Goal: Task Accomplishment & Management: Use online tool/utility

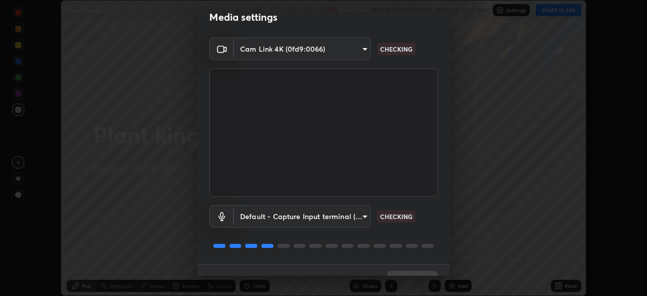
scroll to position [36, 0]
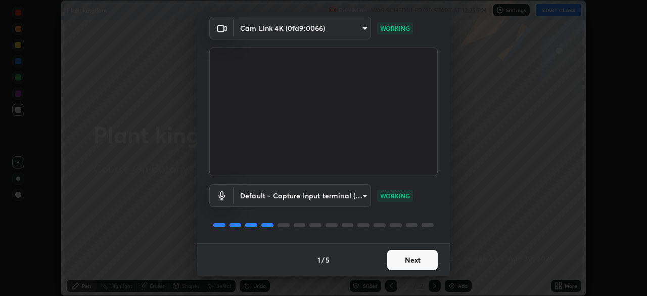
click at [406, 262] on button "Next" at bounding box center [412, 260] width 51 height 20
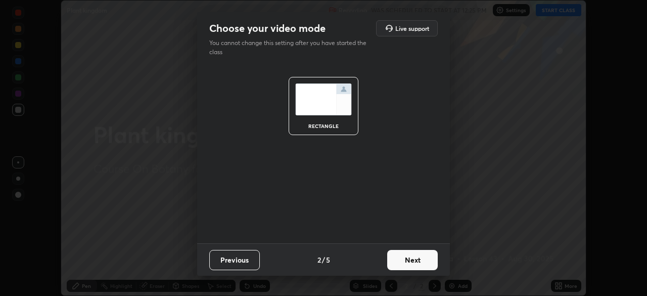
scroll to position [0, 0]
click at [416, 262] on button "Next" at bounding box center [412, 260] width 51 height 20
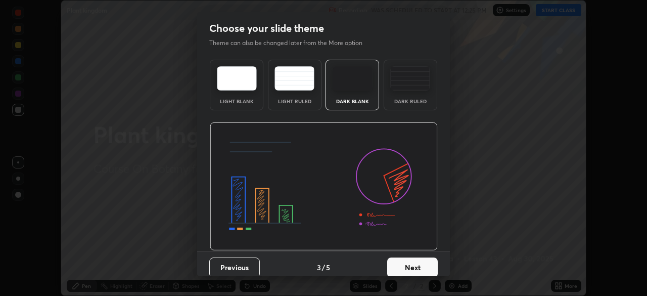
click at [425, 262] on button "Next" at bounding box center [412, 267] width 51 height 20
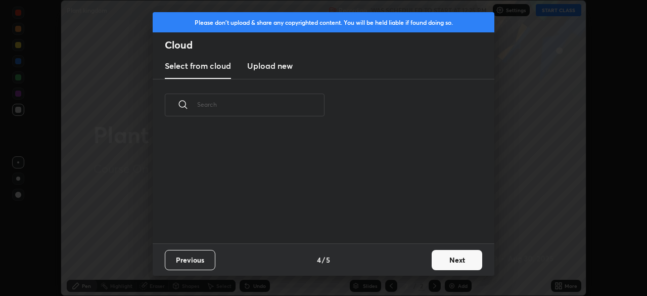
click at [443, 260] on button "Next" at bounding box center [456, 260] width 51 height 20
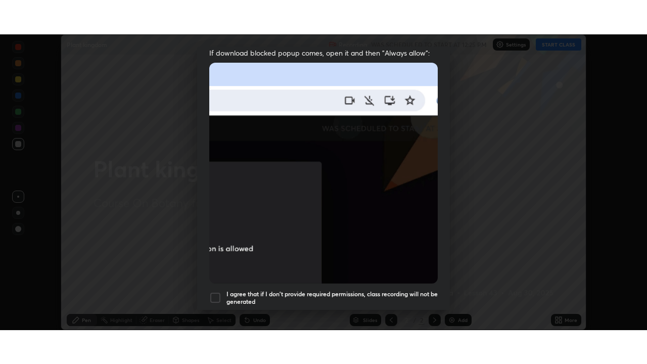
scroll to position [242, 0]
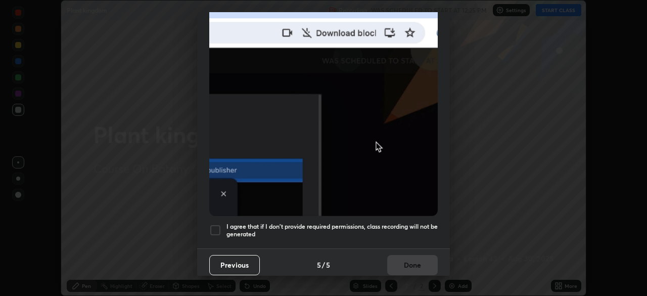
click at [220, 226] on div at bounding box center [215, 230] width 12 height 12
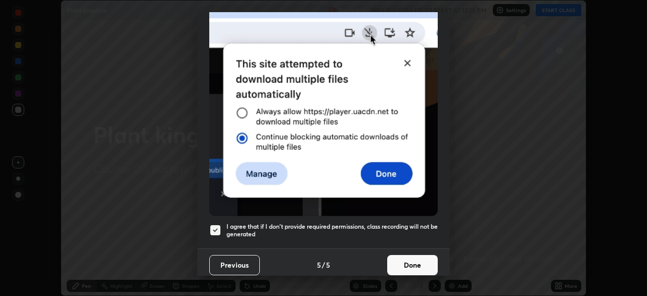
click at [403, 261] on button "Done" at bounding box center [412, 265] width 51 height 20
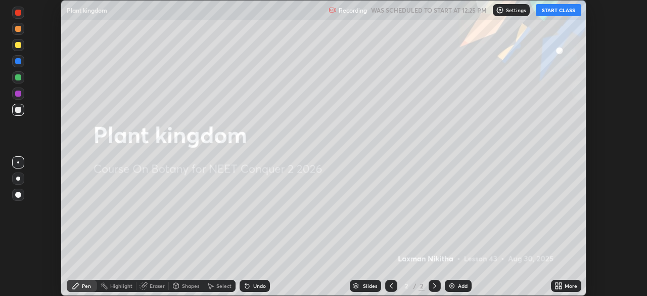
click at [543, 12] on button "START CLASS" at bounding box center [557, 10] width 45 height 12
click at [571, 285] on div "More" at bounding box center [570, 285] width 13 height 5
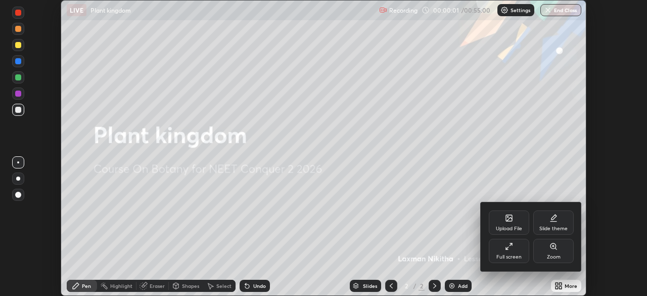
click at [511, 252] on div "Full screen" at bounding box center [509, 250] width 40 height 24
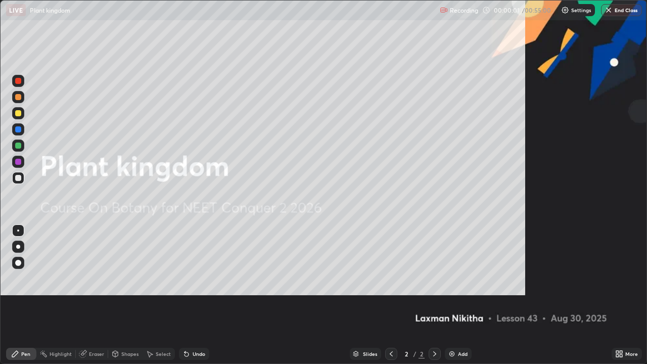
scroll to position [364, 647]
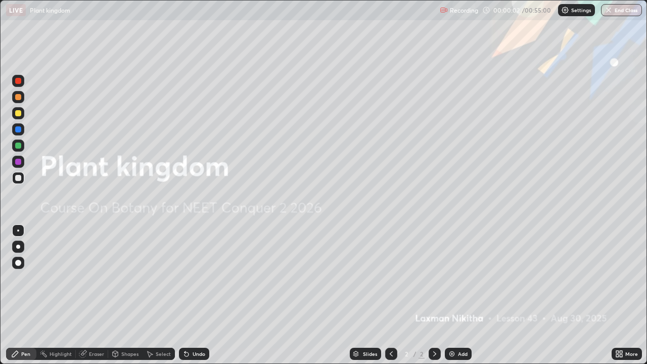
click at [457, 295] on div "Add" at bounding box center [458, 354] width 27 height 12
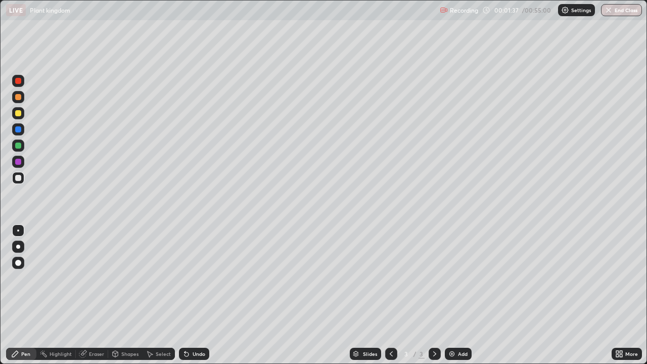
click at [202, 295] on div "Undo" at bounding box center [198, 353] width 13 height 5
click at [16, 159] on div at bounding box center [18, 162] width 6 height 6
click at [194, 295] on div "Undo" at bounding box center [198, 353] width 13 height 5
click at [195, 295] on div "Undo" at bounding box center [198, 353] width 13 height 5
click at [196, 295] on div "Undo" at bounding box center [198, 353] width 13 height 5
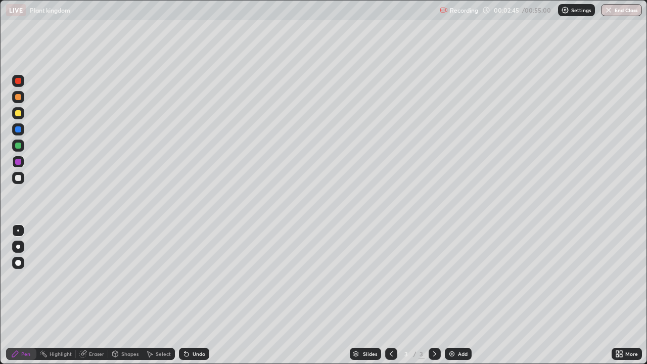
click at [196, 295] on div "Undo" at bounding box center [198, 353] width 13 height 5
click at [194, 295] on div "Undo" at bounding box center [198, 353] width 13 height 5
click at [193, 295] on div "Undo" at bounding box center [198, 353] width 13 height 5
click at [19, 179] on div at bounding box center [18, 178] width 6 height 6
click at [19, 164] on div at bounding box center [18, 162] width 6 height 6
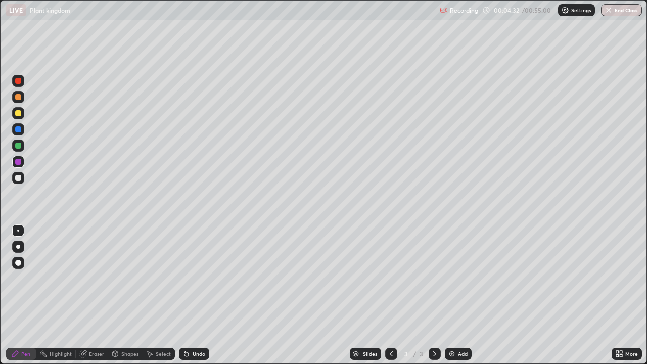
click at [18, 114] on div at bounding box center [18, 113] width 6 height 6
click at [197, 295] on div "Undo" at bounding box center [194, 354] width 30 height 12
click at [458, 295] on div "Add" at bounding box center [463, 353] width 10 height 5
click at [20, 178] on div at bounding box center [18, 178] width 6 height 6
click at [199, 295] on div "Undo" at bounding box center [194, 354] width 30 height 12
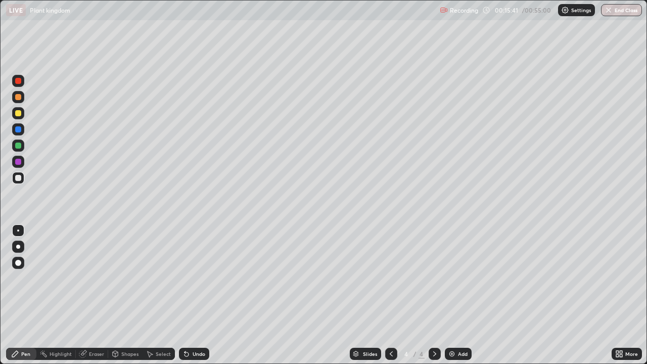
click at [157, 295] on div "Select" at bounding box center [163, 353] width 15 height 5
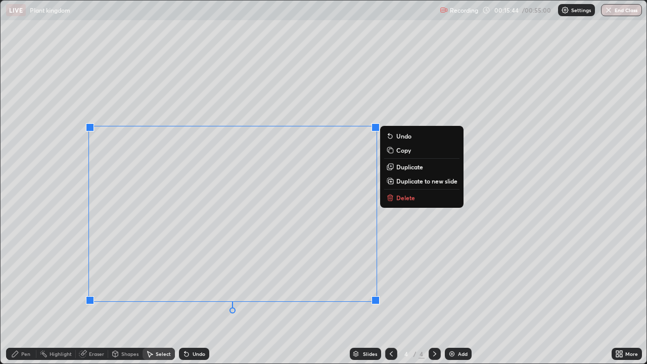
click at [403, 197] on p "Delete" at bounding box center [405, 197] width 19 height 8
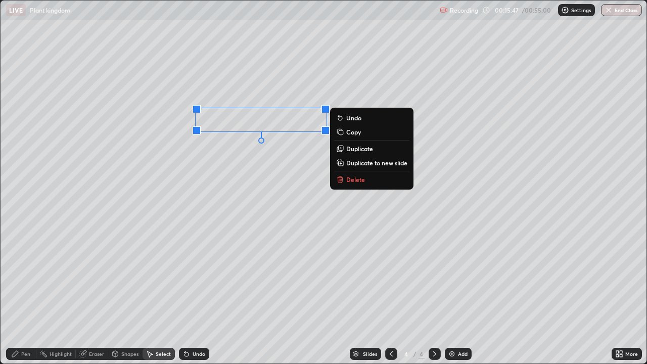
click at [362, 180] on p "Delete" at bounding box center [355, 179] width 19 height 8
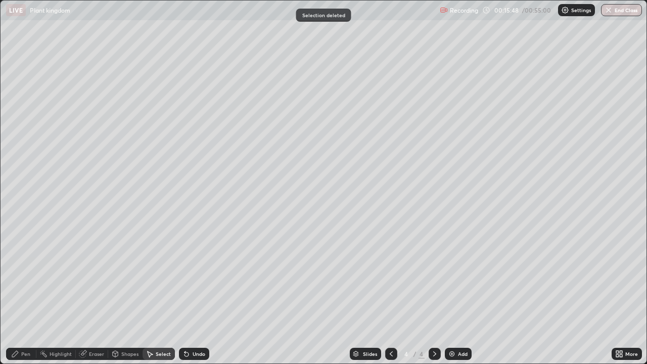
click at [28, 295] on div "Pen" at bounding box center [25, 353] width 9 height 5
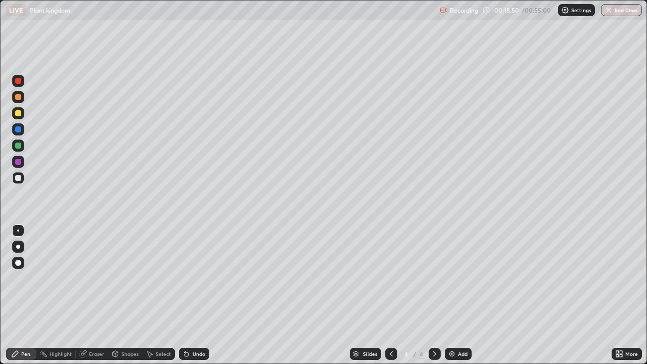
click at [19, 145] on div at bounding box center [18, 145] width 6 height 6
click at [19, 179] on div at bounding box center [18, 178] width 6 height 6
click at [20, 148] on div at bounding box center [18, 145] width 6 height 6
click at [18, 178] on div at bounding box center [18, 178] width 6 height 6
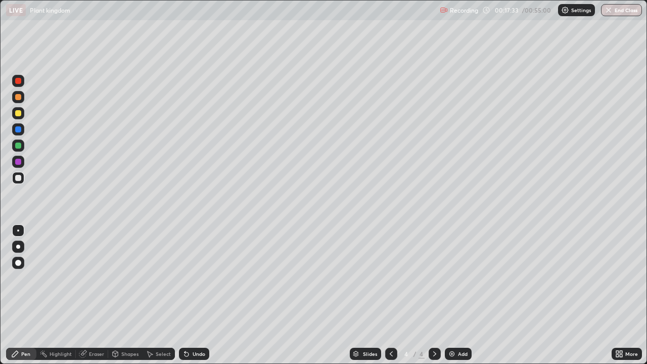
click at [18, 114] on div at bounding box center [18, 113] width 6 height 6
click at [204, 295] on div "Undo" at bounding box center [198, 353] width 13 height 5
click at [18, 134] on div at bounding box center [18, 129] width 12 height 12
click at [18, 180] on div at bounding box center [18, 178] width 6 height 6
click at [21, 166] on div at bounding box center [18, 162] width 12 height 12
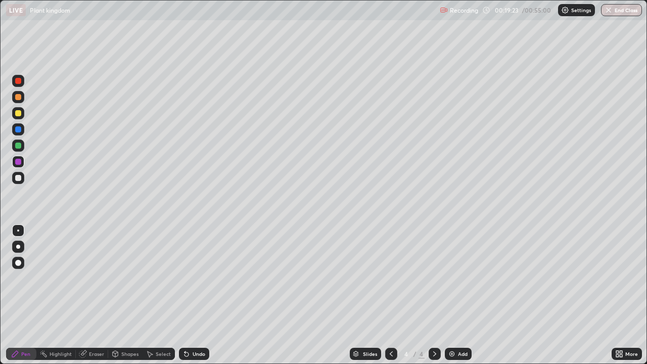
click at [18, 150] on div at bounding box center [18, 145] width 12 height 12
click at [630, 295] on div "More" at bounding box center [631, 353] width 13 height 5
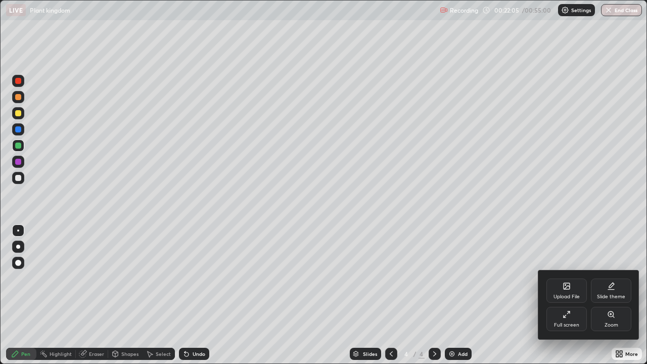
click at [568, 295] on div "Upload File" at bounding box center [566, 296] width 26 height 5
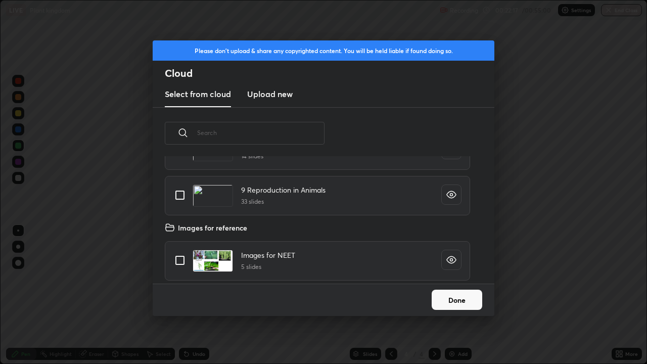
scroll to position [682, 0]
click at [182, 263] on input "grid" at bounding box center [179, 260] width 21 height 21
checkbox input "true"
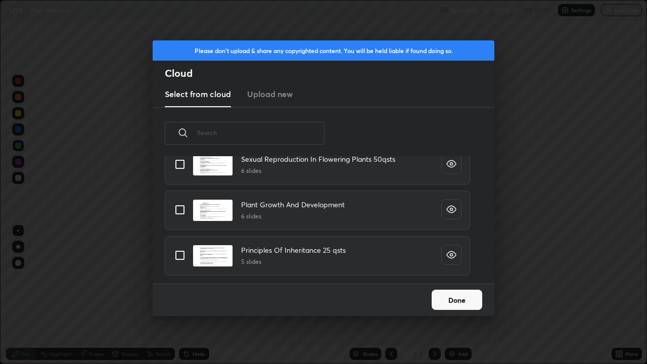
scroll to position [124, 324]
click at [450, 295] on button "Done" at bounding box center [456, 299] width 51 height 20
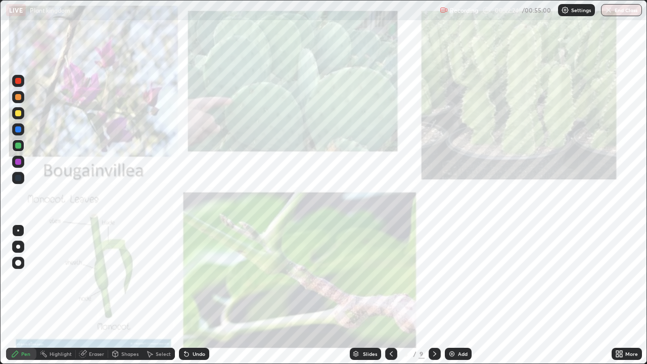
click at [638, 295] on div "More" at bounding box center [626, 354] width 30 height 12
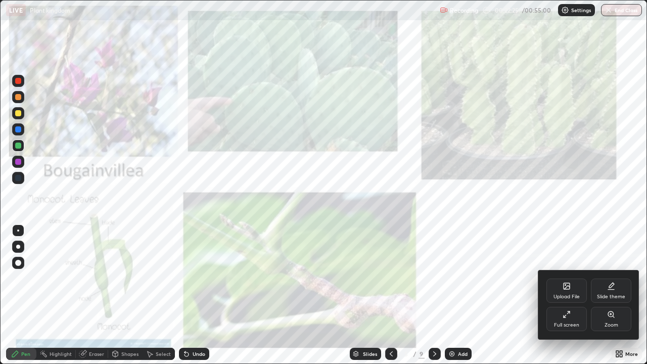
click at [614, 295] on div "Zoom" at bounding box center [611, 324] width 14 height 5
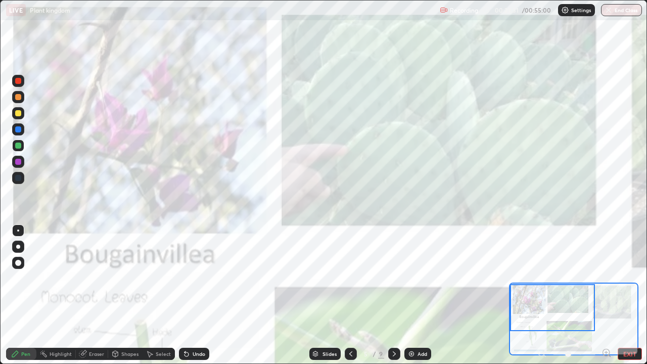
click at [393, 295] on icon at bounding box center [394, 354] width 8 height 8
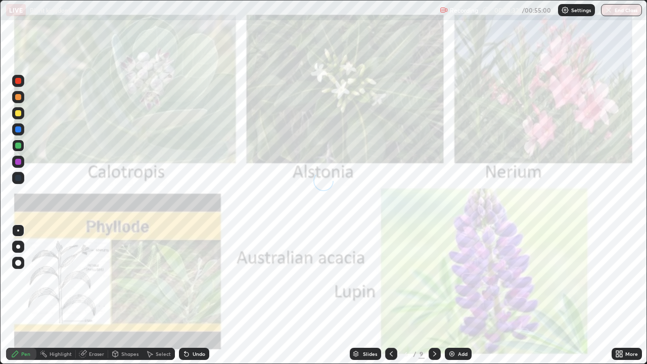
click at [455, 295] on div "Add" at bounding box center [458, 354] width 27 height 12
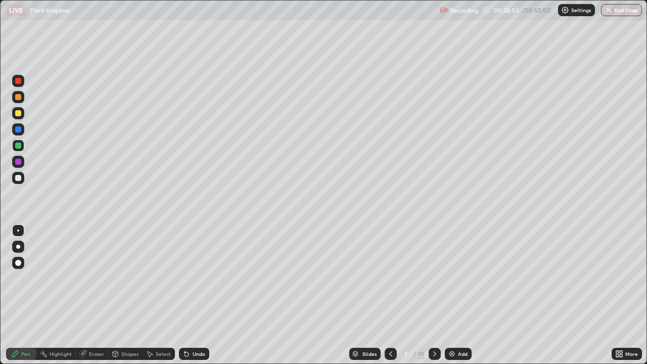
click at [464, 295] on div "Add" at bounding box center [463, 353] width 10 height 5
click at [17, 180] on div at bounding box center [18, 178] width 6 height 6
click at [194, 295] on div "Undo" at bounding box center [198, 353] width 13 height 5
click at [198, 295] on div "Undo" at bounding box center [194, 354] width 30 height 12
click at [199, 295] on div "Undo" at bounding box center [194, 354] width 30 height 12
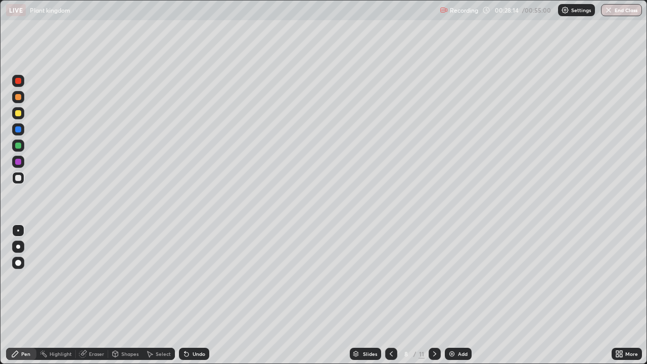
click at [199, 295] on div "Undo" at bounding box center [194, 354] width 30 height 12
click at [198, 295] on div "Undo" at bounding box center [194, 354] width 30 height 12
click at [18, 114] on div at bounding box center [18, 113] width 6 height 6
click at [19, 180] on div at bounding box center [18, 178] width 6 height 6
click at [20, 150] on div at bounding box center [18, 145] width 12 height 12
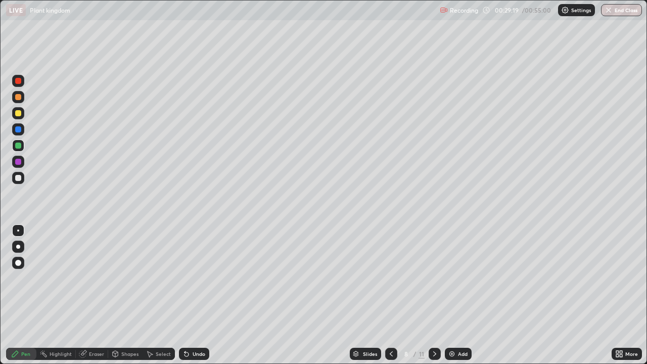
click at [20, 160] on div at bounding box center [18, 162] width 6 height 6
click at [196, 295] on div "Undo" at bounding box center [198, 353] width 13 height 5
click at [195, 295] on div "Undo" at bounding box center [198, 353] width 13 height 5
click at [194, 295] on div "Undo" at bounding box center [198, 353] width 13 height 5
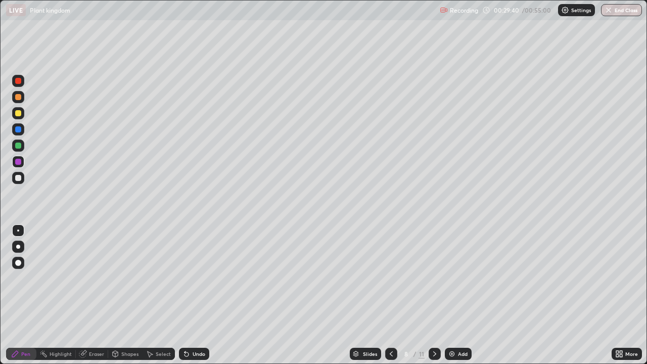
click at [194, 295] on div "Undo" at bounding box center [198, 353] width 13 height 5
click at [19, 183] on div at bounding box center [18, 178] width 12 height 12
click at [17, 115] on div at bounding box center [18, 113] width 6 height 6
click at [19, 145] on div at bounding box center [18, 145] width 6 height 6
click at [19, 178] on div at bounding box center [18, 178] width 6 height 6
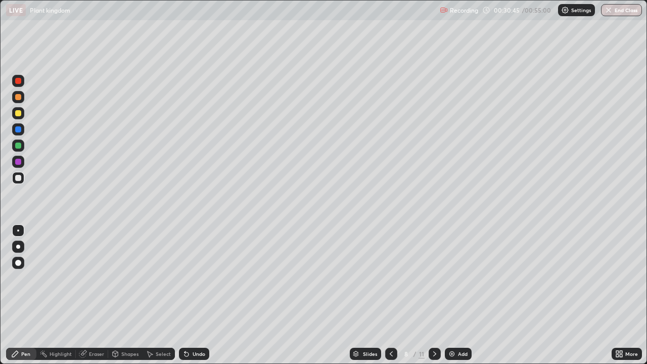
click at [17, 164] on div at bounding box center [18, 162] width 6 height 6
click at [19, 150] on div at bounding box center [18, 145] width 12 height 12
click at [206, 295] on div "Undo" at bounding box center [194, 354] width 30 height 12
click at [203, 295] on div "Undo" at bounding box center [198, 353] width 13 height 5
click at [17, 183] on div at bounding box center [18, 178] width 12 height 12
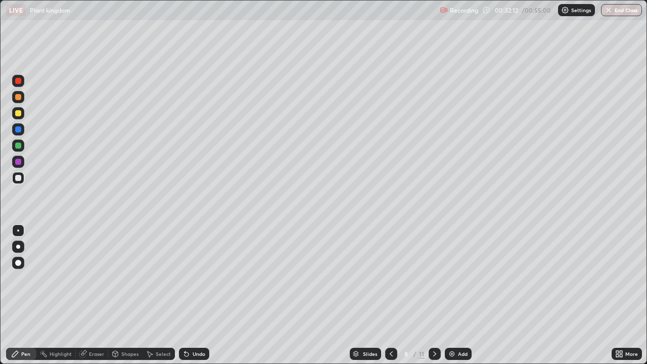
click at [21, 102] on div at bounding box center [18, 97] width 12 height 12
click at [461, 295] on div "Add" at bounding box center [463, 353] width 10 height 5
click at [20, 180] on div at bounding box center [18, 178] width 6 height 6
click at [17, 116] on div at bounding box center [18, 113] width 6 height 6
click at [22, 149] on div at bounding box center [18, 145] width 12 height 12
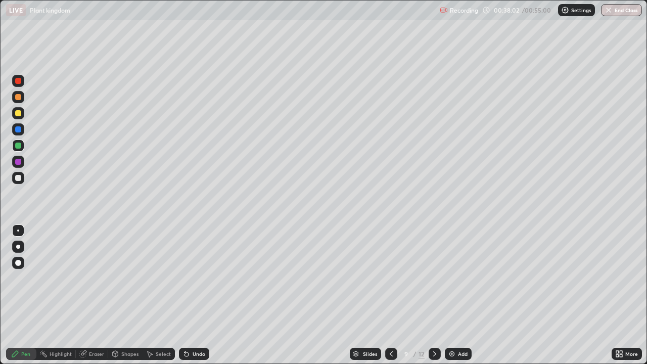
click at [201, 295] on div "Undo" at bounding box center [198, 353] width 13 height 5
click at [19, 180] on div at bounding box center [18, 178] width 6 height 6
click at [19, 117] on div at bounding box center [18, 113] width 12 height 12
click at [20, 182] on div at bounding box center [18, 178] width 12 height 12
click at [19, 145] on div at bounding box center [18, 145] width 6 height 6
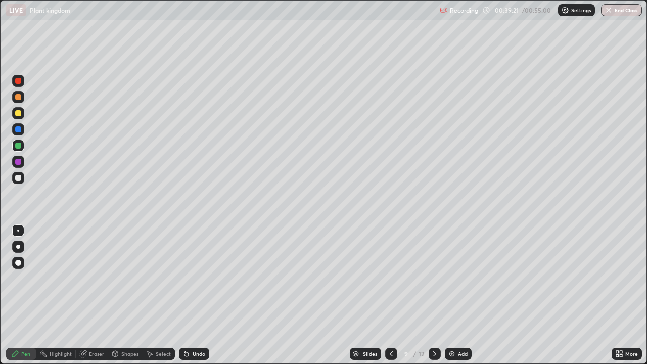
click at [102, 295] on div "Eraser" at bounding box center [96, 353] width 15 height 5
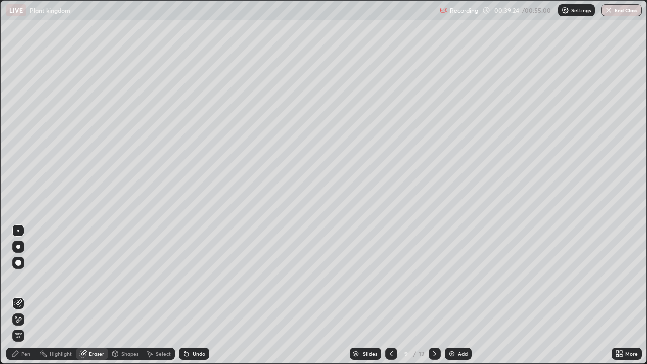
click at [28, 295] on div "Pen" at bounding box center [25, 353] width 9 height 5
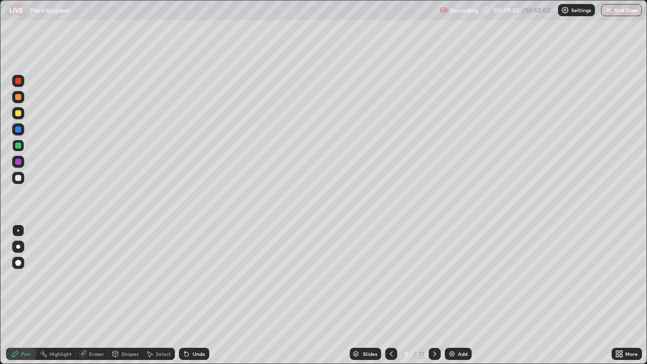
click at [99, 295] on div "Eraser" at bounding box center [96, 353] width 15 height 5
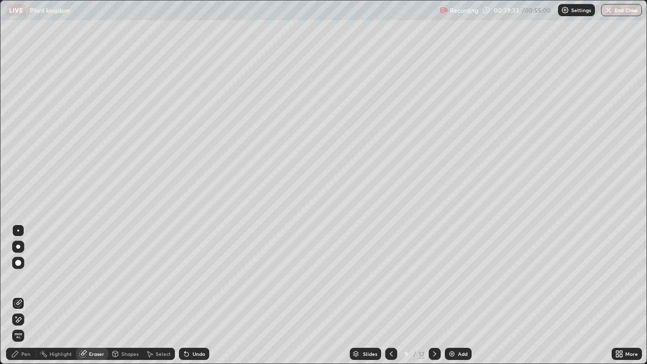
click at [31, 295] on div "Pen" at bounding box center [21, 354] width 30 height 12
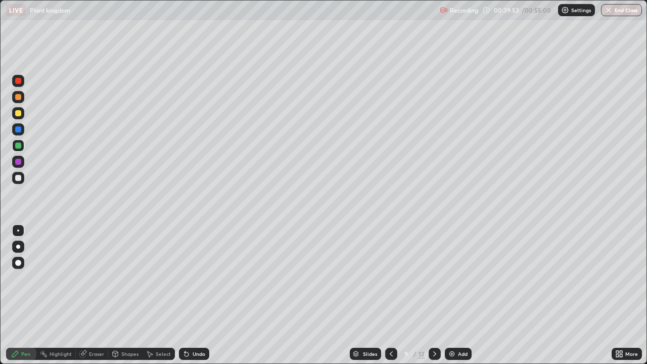
click at [18, 178] on div at bounding box center [18, 178] width 6 height 6
click at [19, 115] on div at bounding box center [18, 113] width 6 height 6
click at [20, 133] on div at bounding box center [18, 129] width 12 height 12
click at [17, 162] on div at bounding box center [18, 162] width 6 height 6
click at [203, 295] on div "Undo" at bounding box center [198, 353] width 13 height 5
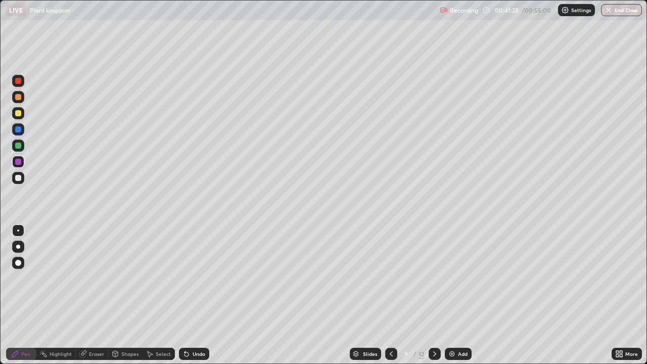
click at [202, 295] on div "Undo" at bounding box center [198, 353] width 13 height 5
click at [200, 295] on div "Undo" at bounding box center [198, 353] width 13 height 5
click at [201, 295] on div "Undo" at bounding box center [198, 353] width 13 height 5
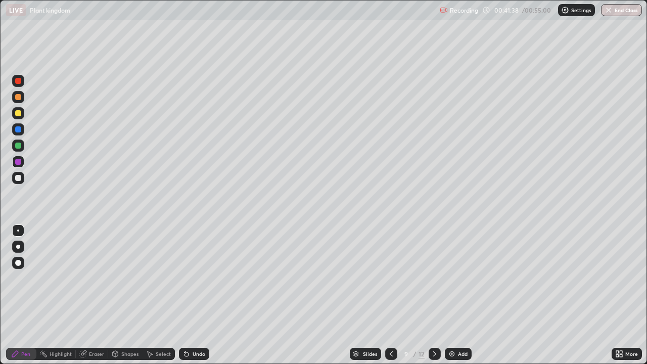
click at [201, 295] on div "Undo" at bounding box center [198, 353] width 13 height 5
click at [202, 295] on div "Undo" at bounding box center [198, 353] width 13 height 5
click at [201, 295] on div "Undo" at bounding box center [198, 353] width 13 height 5
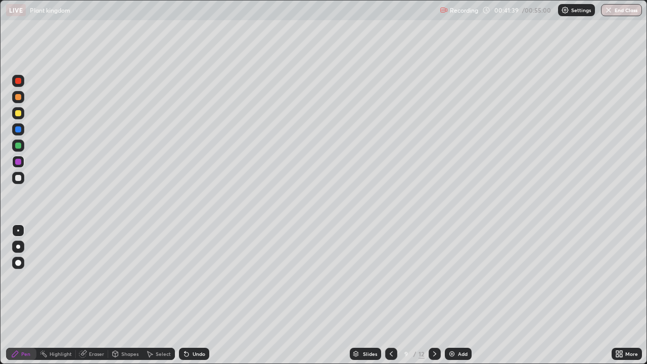
click at [202, 295] on div "Undo" at bounding box center [198, 353] width 13 height 5
click at [201, 295] on div "Undo" at bounding box center [198, 353] width 13 height 5
click at [202, 295] on div "Undo" at bounding box center [198, 353] width 13 height 5
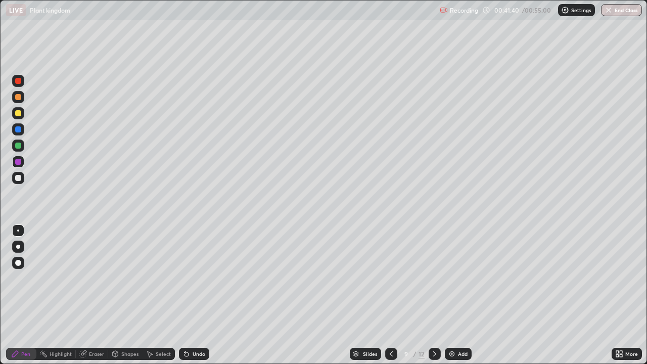
click at [202, 295] on div "Undo" at bounding box center [198, 353] width 13 height 5
click at [203, 295] on div "Undo" at bounding box center [198, 353] width 13 height 5
click at [607, 15] on button "End Class" at bounding box center [622, 10] width 40 height 12
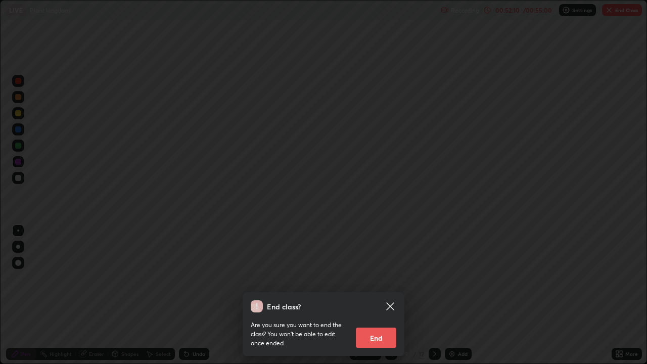
click at [376, 295] on button "End" at bounding box center [376, 337] width 40 height 20
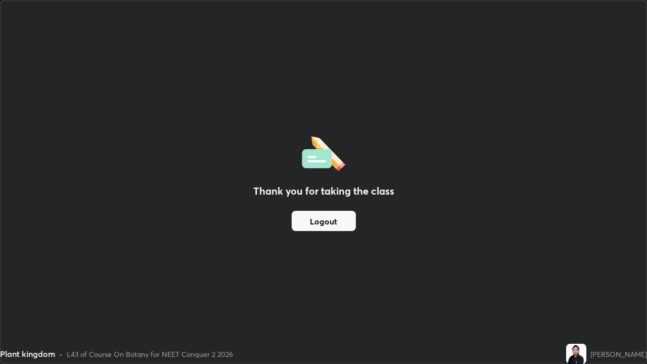
click at [332, 227] on button "Logout" at bounding box center [323, 221] width 64 height 20
click at [331, 228] on button "Logout" at bounding box center [323, 221] width 64 height 20
